Goal: Task Accomplishment & Management: Manage account settings

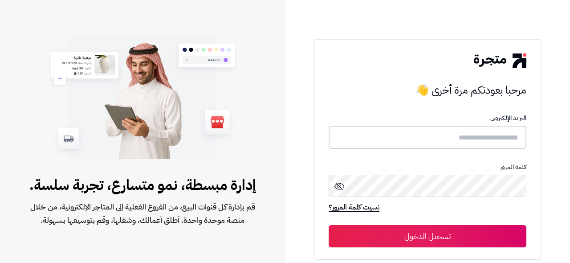
type input "**********"
click at [416, 234] on button "تسجيل الدخول" at bounding box center [427, 236] width 198 height 22
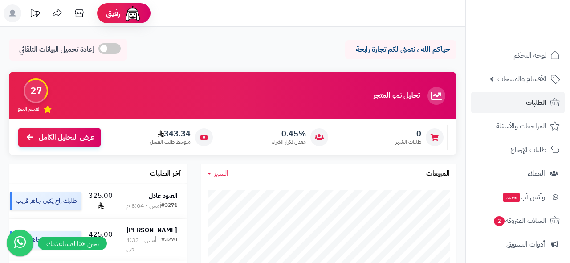
click at [515, 101] on link "الطلبات" at bounding box center [517, 102] width 93 height 21
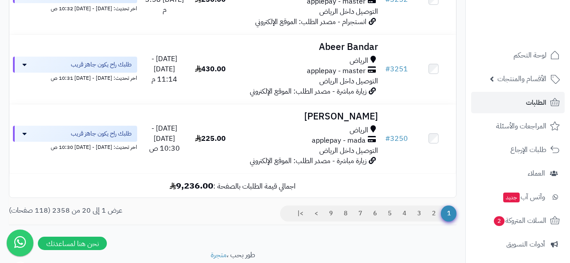
scroll to position [1463, 0]
click at [435, 206] on link "2" at bounding box center [433, 214] width 15 height 16
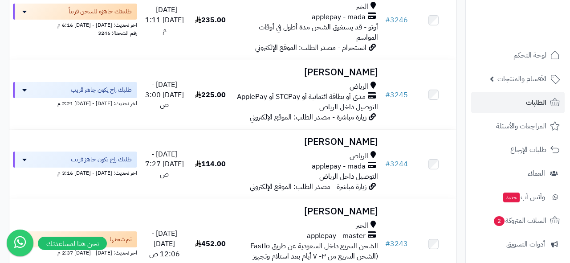
scroll to position [373, 0]
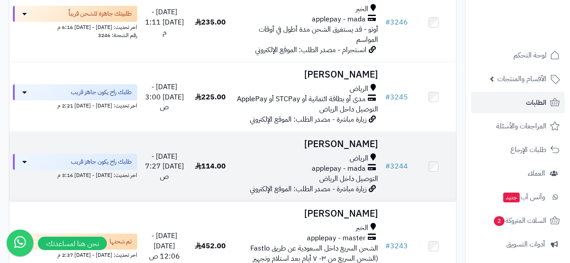
click at [354, 139] on h3 "سارة الداود" at bounding box center [306, 144] width 141 height 10
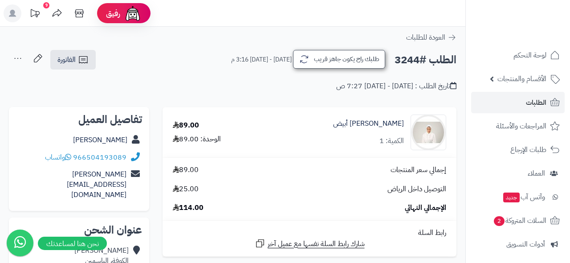
click at [322, 61] on button "طلبك راح يكون جاهز قريب" at bounding box center [339, 59] width 92 height 19
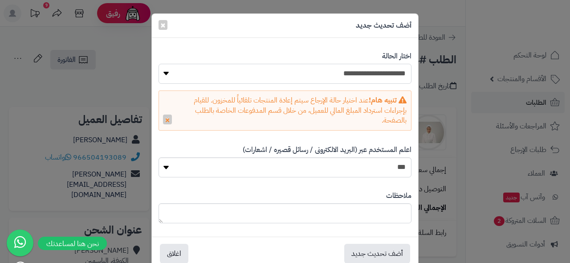
select select "*"
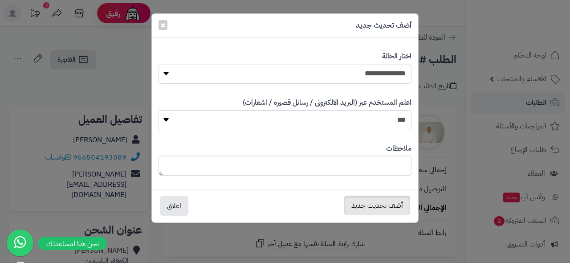
click at [384, 206] on button "أضف تحديث جديد" at bounding box center [377, 205] width 66 height 20
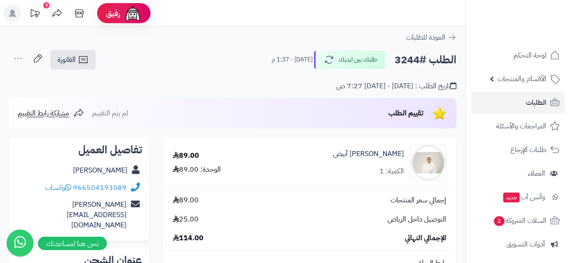
click at [510, 104] on link "الطلبات" at bounding box center [517, 102] width 93 height 21
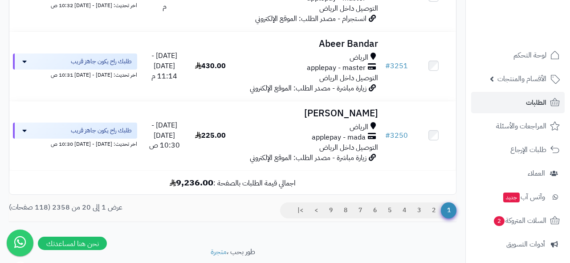
scroll to position [1463, 0]
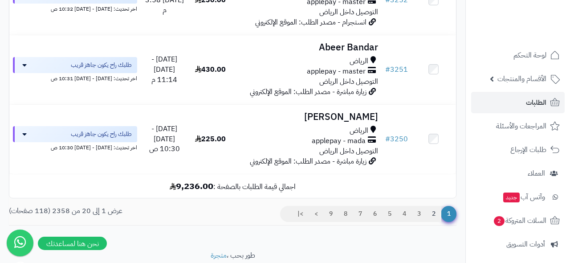
click at [434, 206] on link "2" at bounding box center [433, 214] width 15 height 16
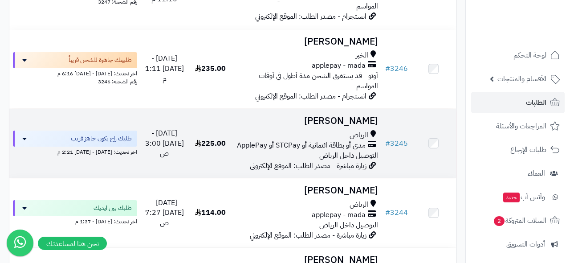
scroll to position [325, 0]
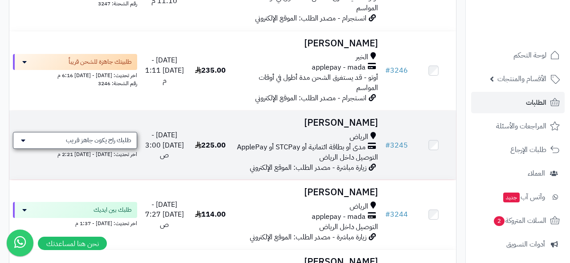
click at [83, 136] on span "طلبك راح يكون جاهز قريب" at bounding box center [98, 140] width 65 height 9
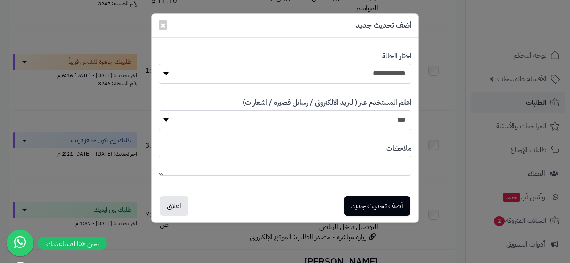
click at [374, 69] on select "**********" at bounding box center [284, 74] width 253 height 20
select select "*"
click at [369, 202] on button "أضف تحديث جديد" at bounding box center [377, 205] width 66 height 20
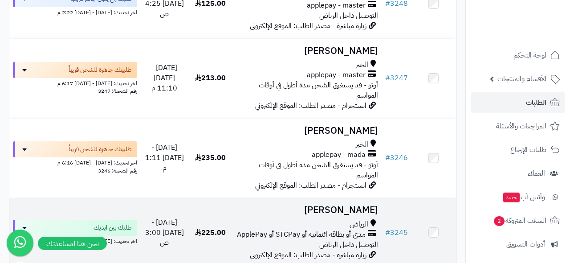
scroll to position [235, 0]
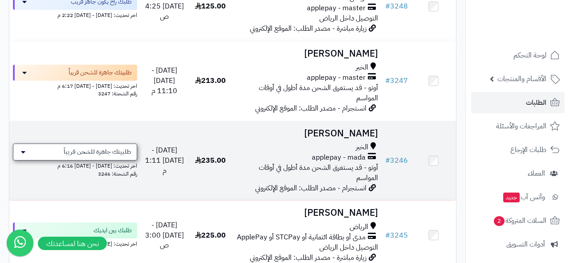
click at [118, 147] on span "طلبيتك جاهزة للشحن قريباً" at bounding box center [98, 151] width 68 height 9
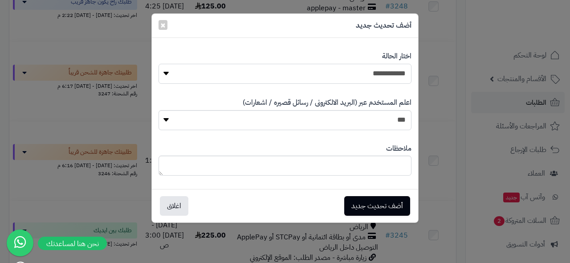
click at [363, 71] on select "**********" at bounding box center [284, 74] width 253 height 20
select select "*"
click at [362, 205] on button "أضف تحديث جديد" at bounding box center [377, 205] width 66 height 20
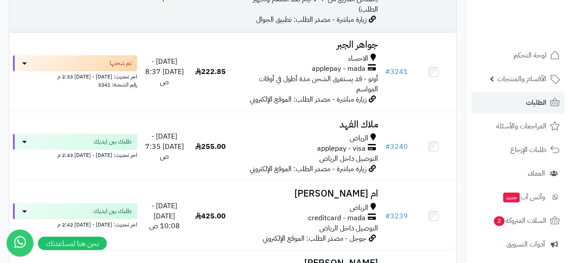
scroll to position [457, 0]
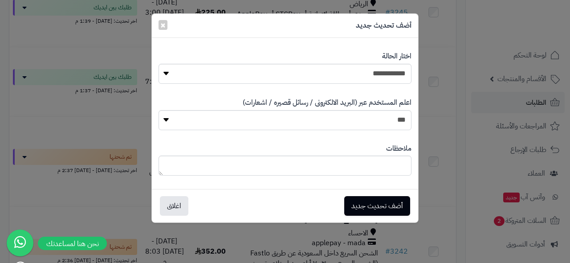
scroll to position [249, 0]
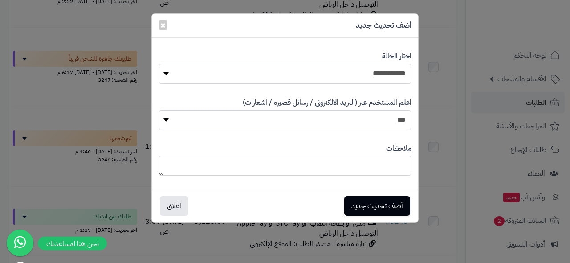
click at [357, 73] on select "**********" at bounding box center [284, 74] width 253 height 20
select select "*"
click at [371, 205] on button "أضف تحديث جديد" at bounding box center [377, 205] width 66 height 20
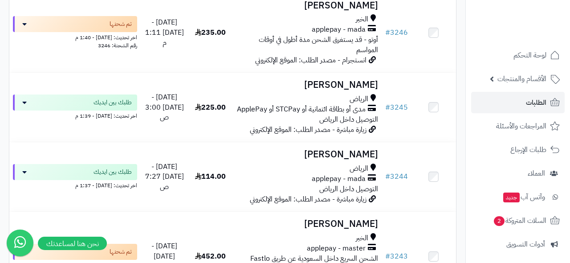
scroll to position [185, 0]
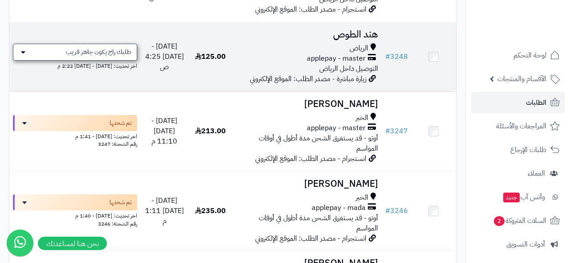
click at [92, 57] on span "طلبك راح يكون جاهز قريب" at bounding box center [98, 52] width 65 height 9
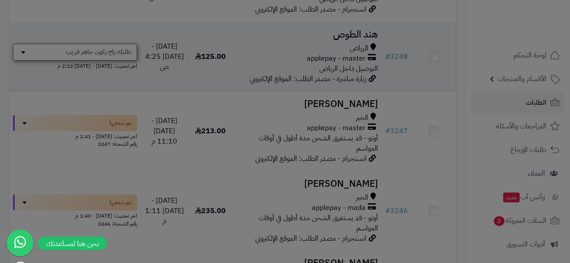
scroll to position [136, 0]
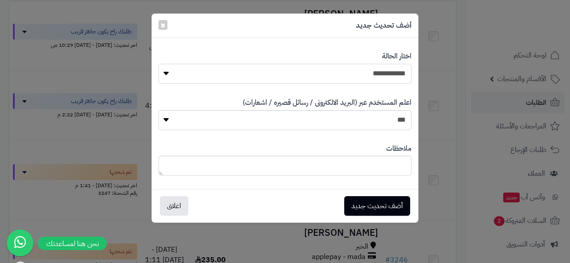
select select "*"
click at [372, 202] on button "أضف تحديث جديد" at bounding box center [377, 205] width 66 height 20
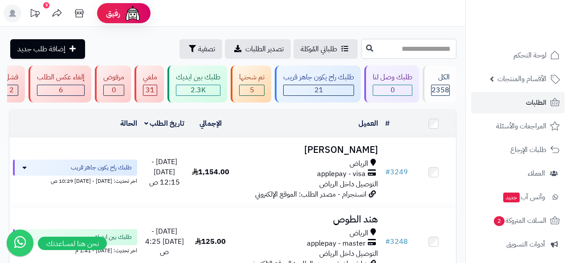
click at [417, 46] on input "text" at bounding box center [408, 49] width 95 height 20
type input "*"
